Goal: Use online tool/utility: Use online tool/utility

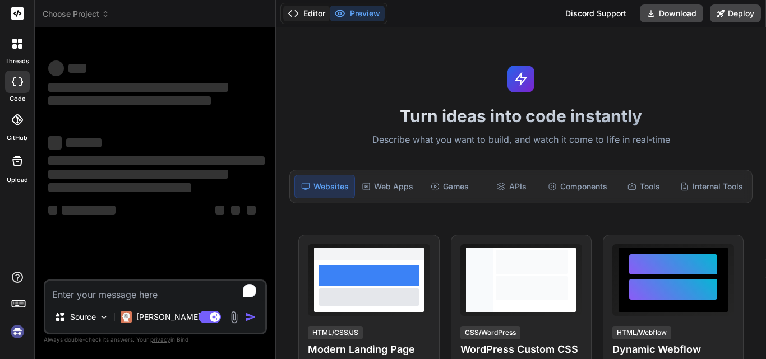
click at [299, 11] on icon at bounding box center [293, 13] width 11 height 11
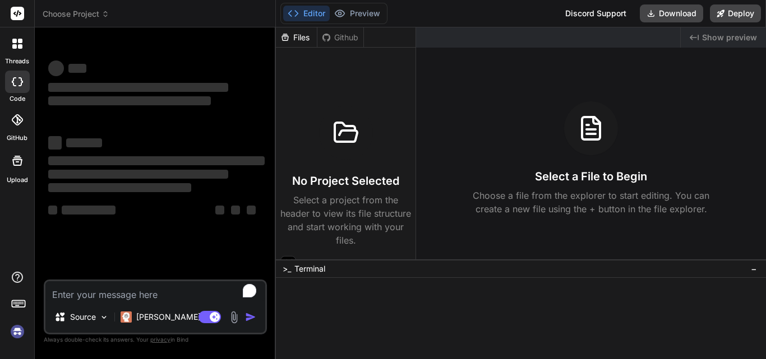
type textarea "x"
click at [299, 11] on icon at bounding box center [293, 13] width 11 height 11
click at [361, 4] on div "Editor Preview" at bounding box center [333, 13] width 107 height 21
click at [357, 15] on button "Preview" at bounding box center [357, 14] width 55 height 16
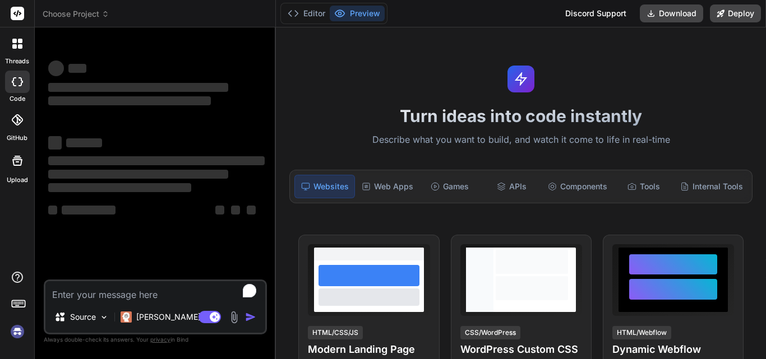
click at [303, 4] on div "Editor Preview" at bounding box center [333, 13] width 107 height 21
click at [167, 80] on div "‌ ‌ ‌ ‌" at bounding box center [156, 83] width 216 height 49
click at [111, 297] on textarea "To enrich screen reader interactions, please activate Accessibility in Grammarl…" at bounding box center [155, 291] width 220 height 20
type textarea "h"
type textarea "x"
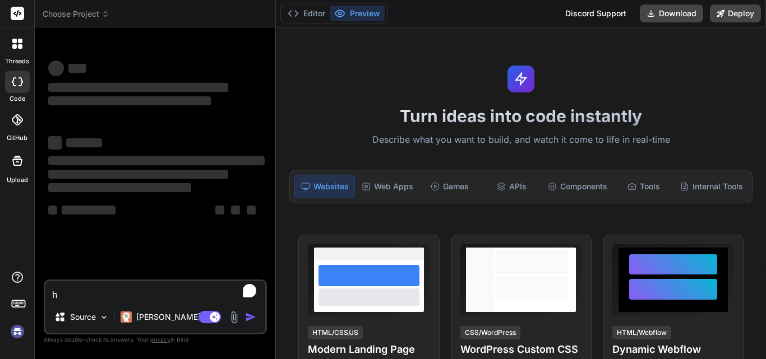
type textarea "hi"
type textarea "x"
type textarea "hi"
click at [61, 290] on textarea "hi" at bounding box center [155, 291] width 220 height 20
click at [134, 320] on div "[PERSON_NAME] 4 S.." at bounding box center [170, 317] width 99 height 11
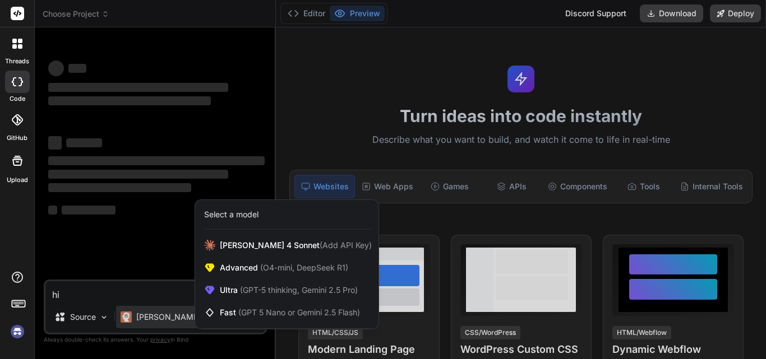
click at [145, 127] on div at bounding box center [383, 179] width 766 height 359
type textarea "x"
